Goal: Find specific page/section: Find specific page/section

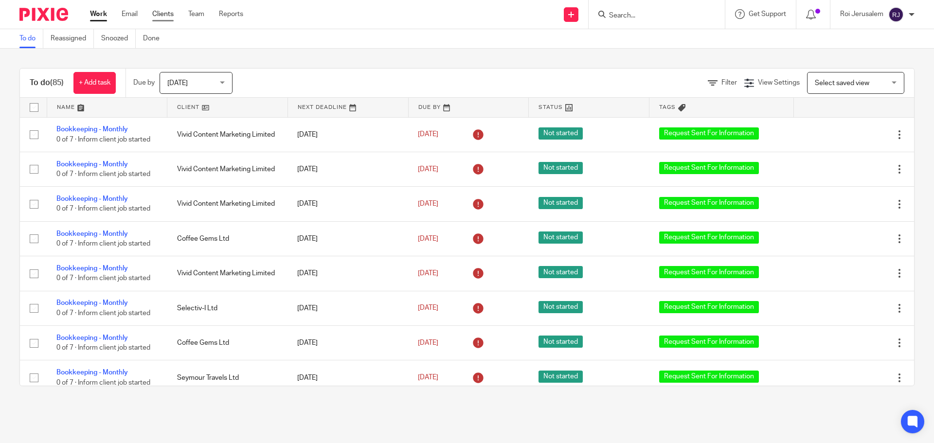
click at [168, 17] on link "Clients" at bounding box center [162, 14] width 21 height 10
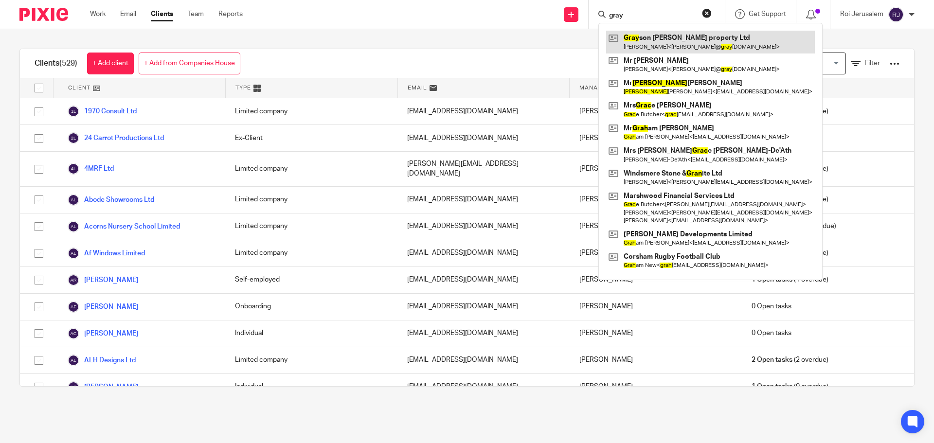
type input "gray"
click at [645, 37] on link at bounding box center [710, 42] width 209 height 22
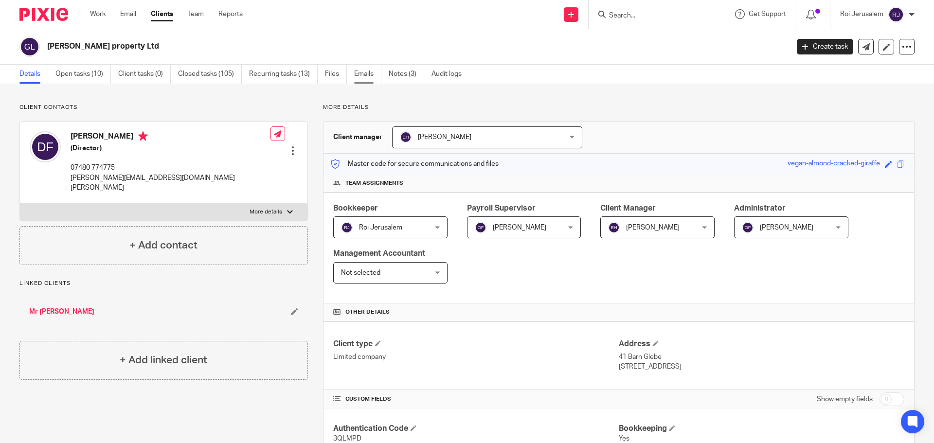
click at [361, 76] on link "Emails" at bounding box center [367, 74] width 27 height 19
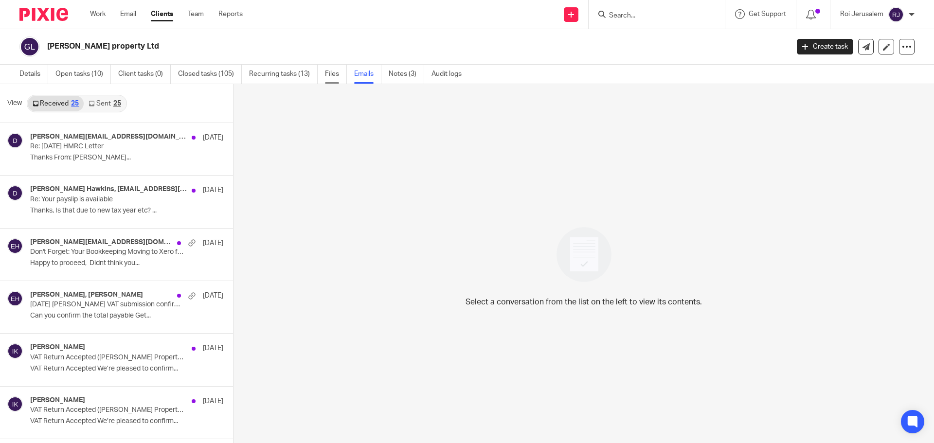
click at [336, 73] on link "Files" at bounding box center [336, 74] width 22 height 19
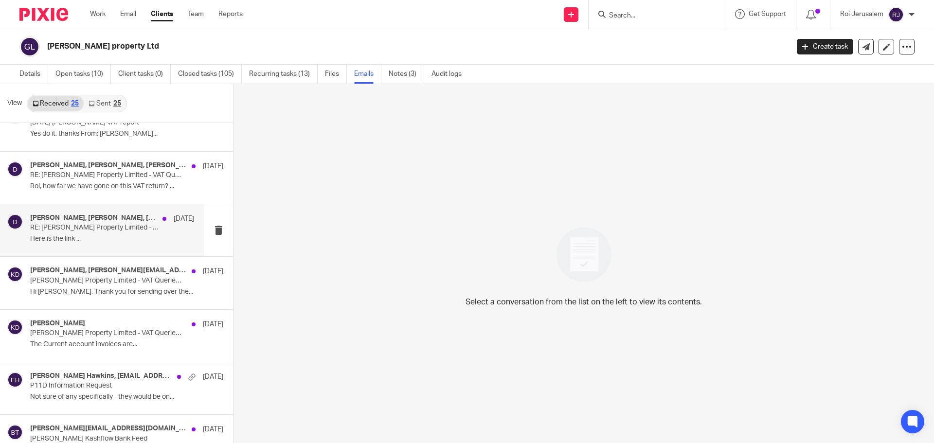
scroll to position [292, 0]
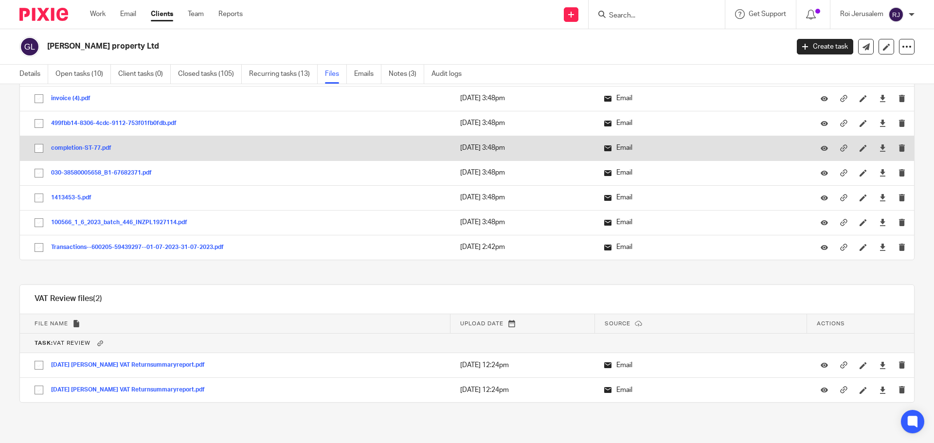
scroll to position [13494, 0]
